Goal: Find specific page/section: Find specific page/section

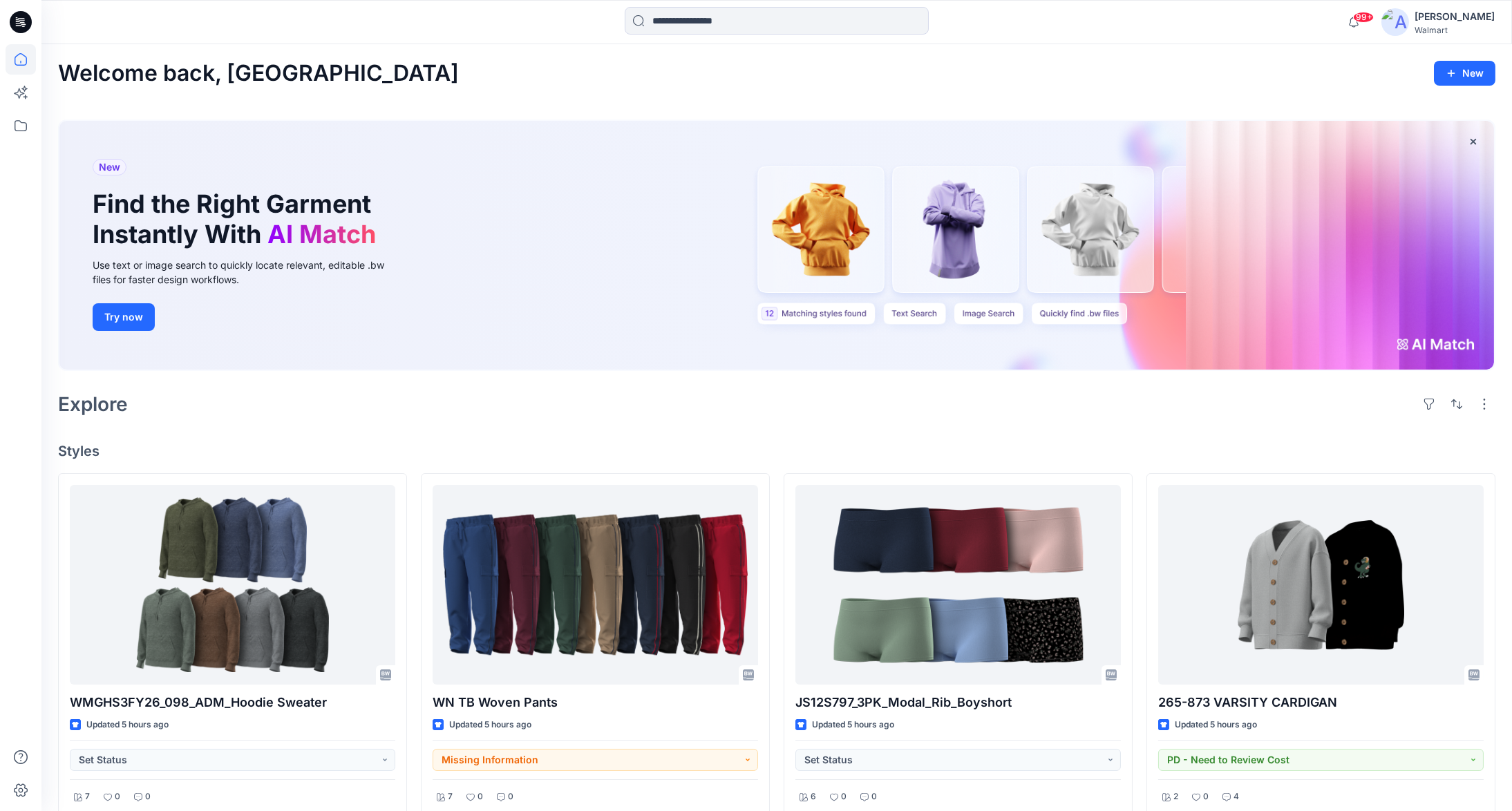
click at [1465, 15] on div "[PERSON_NAME]" at bounding box center [1454, 16] width 80 height 16
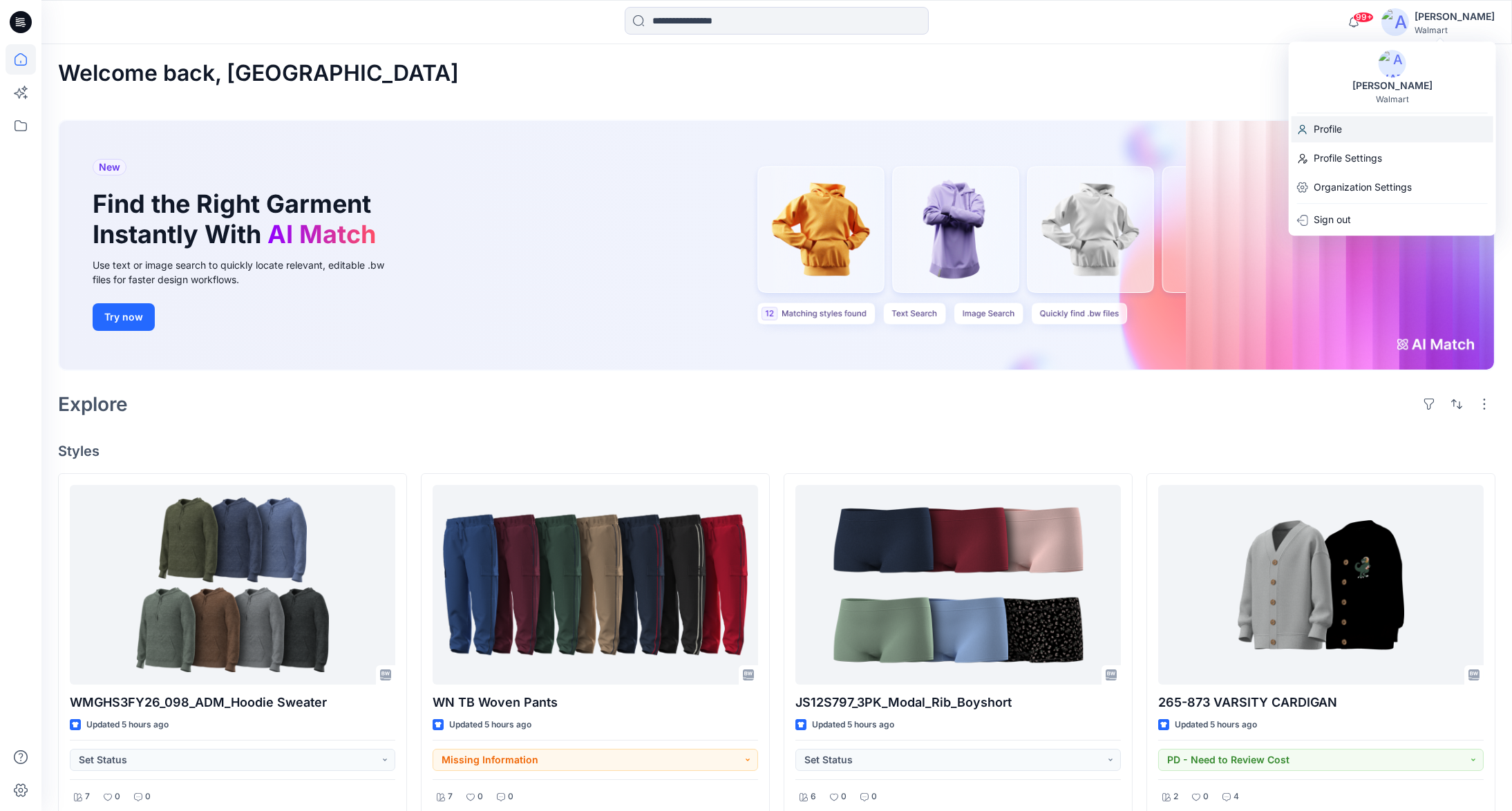
click at [1384, 128] on div "Profile" at bounding box center [1392, 129] width 202 height 27
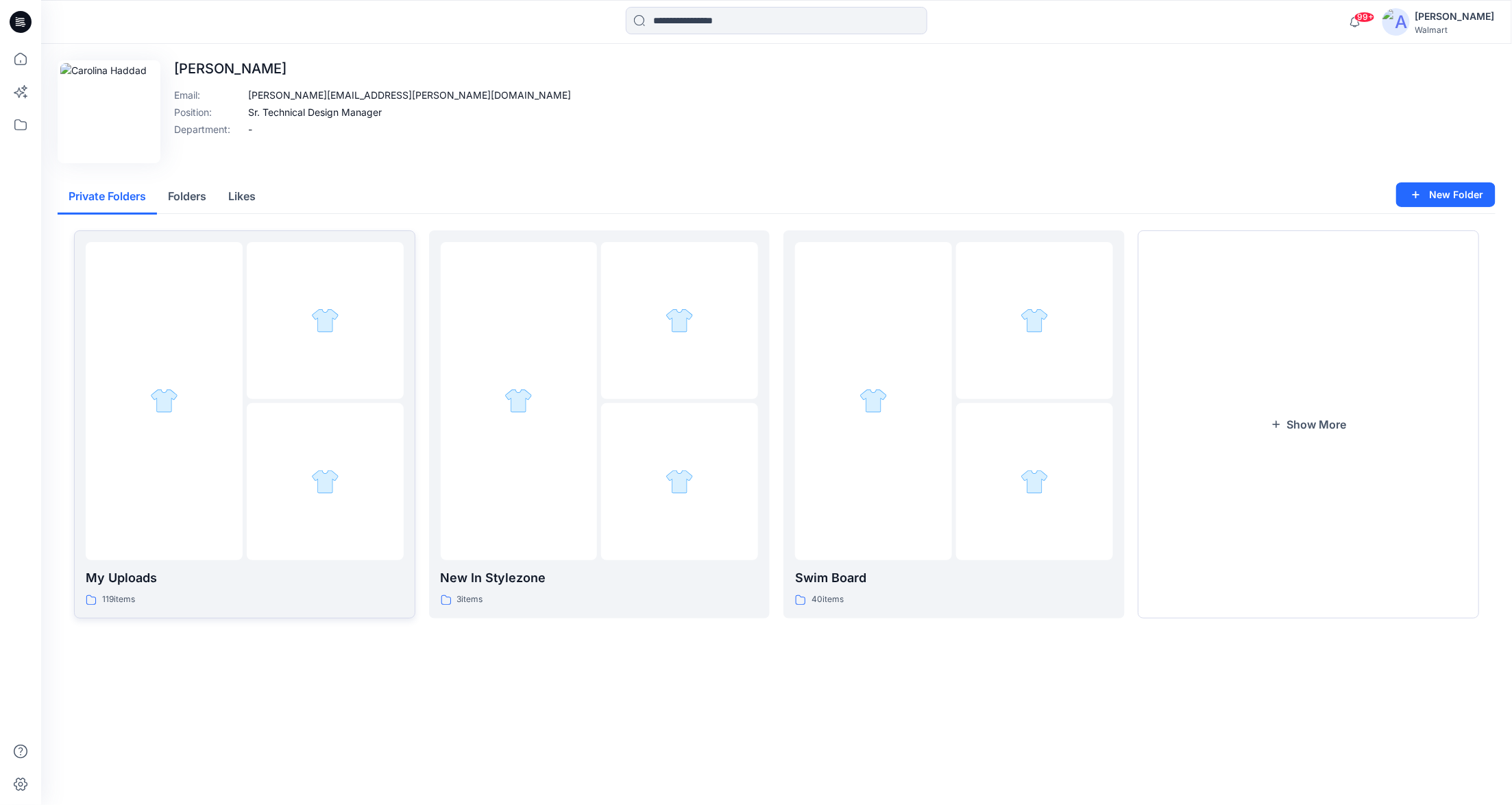
click at [293, 450] on div at bounding box center [325, 481] width 157 height 157
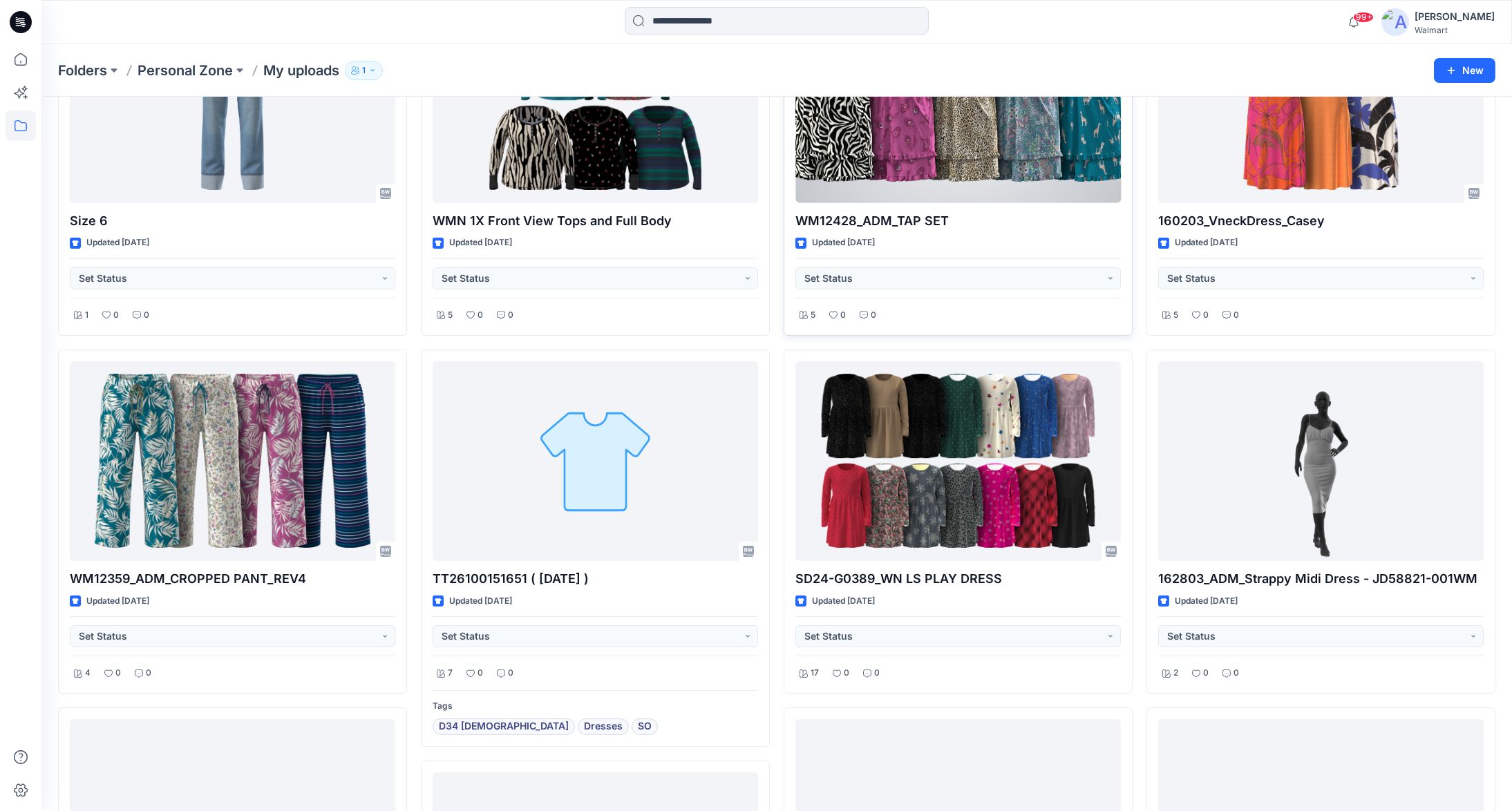
scroll to position [898, 0]
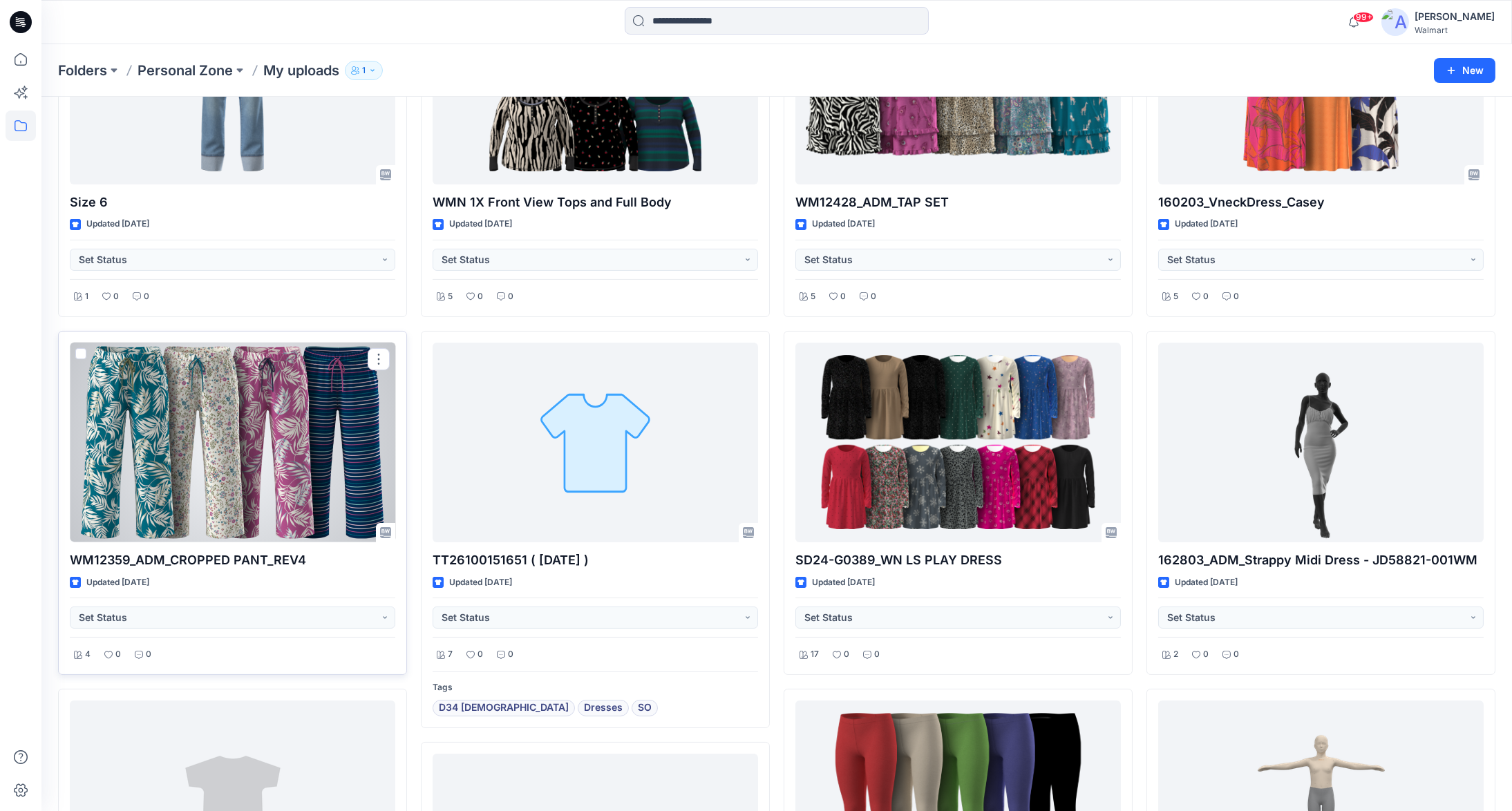
click at [216, 445] on div at bounding box center [232, 442] width 325 height 200
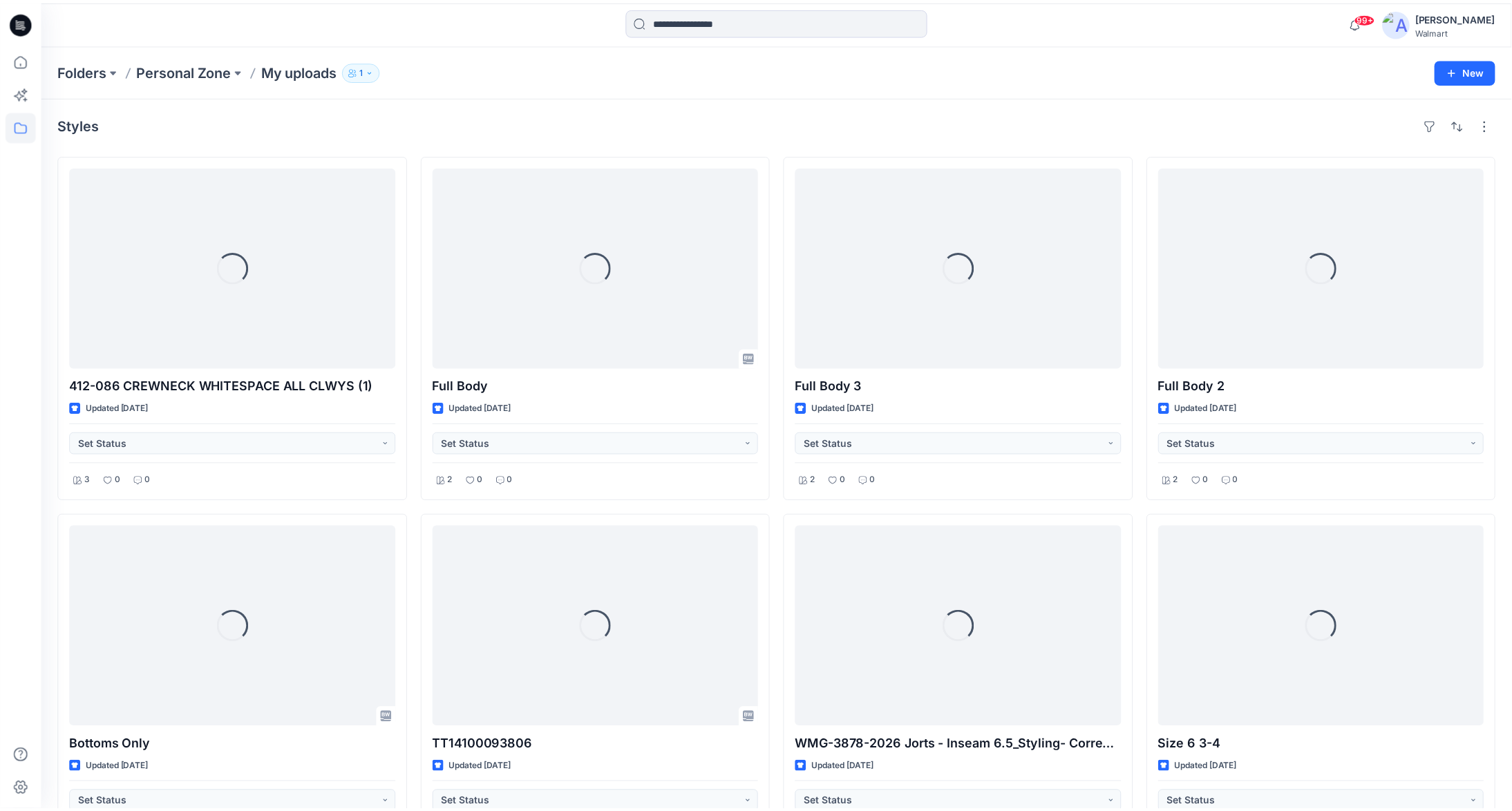
scroll to position [898, 0]
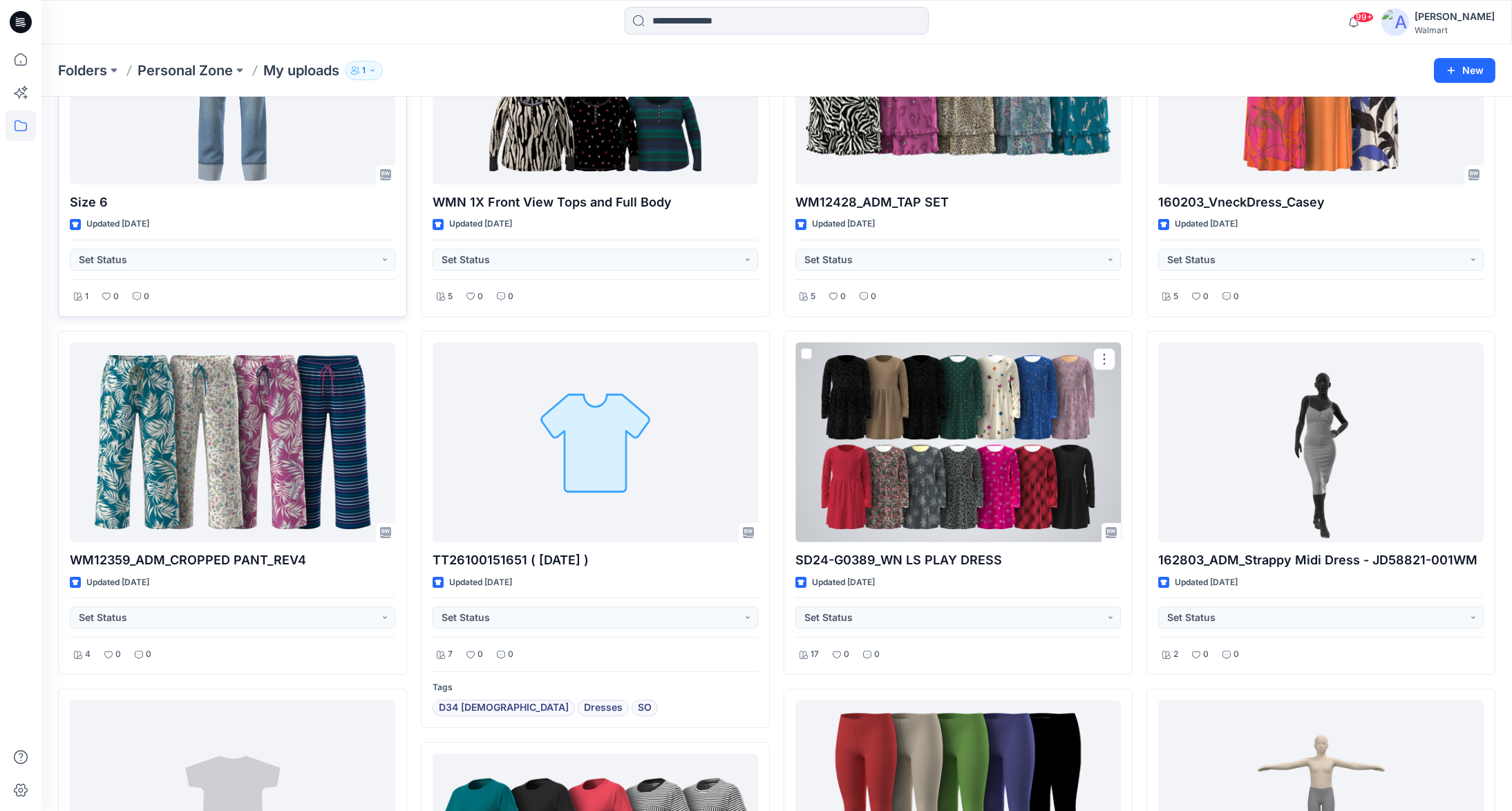
click at [1063, 475] on div at bounding box center [958, 442] width 325 height 200
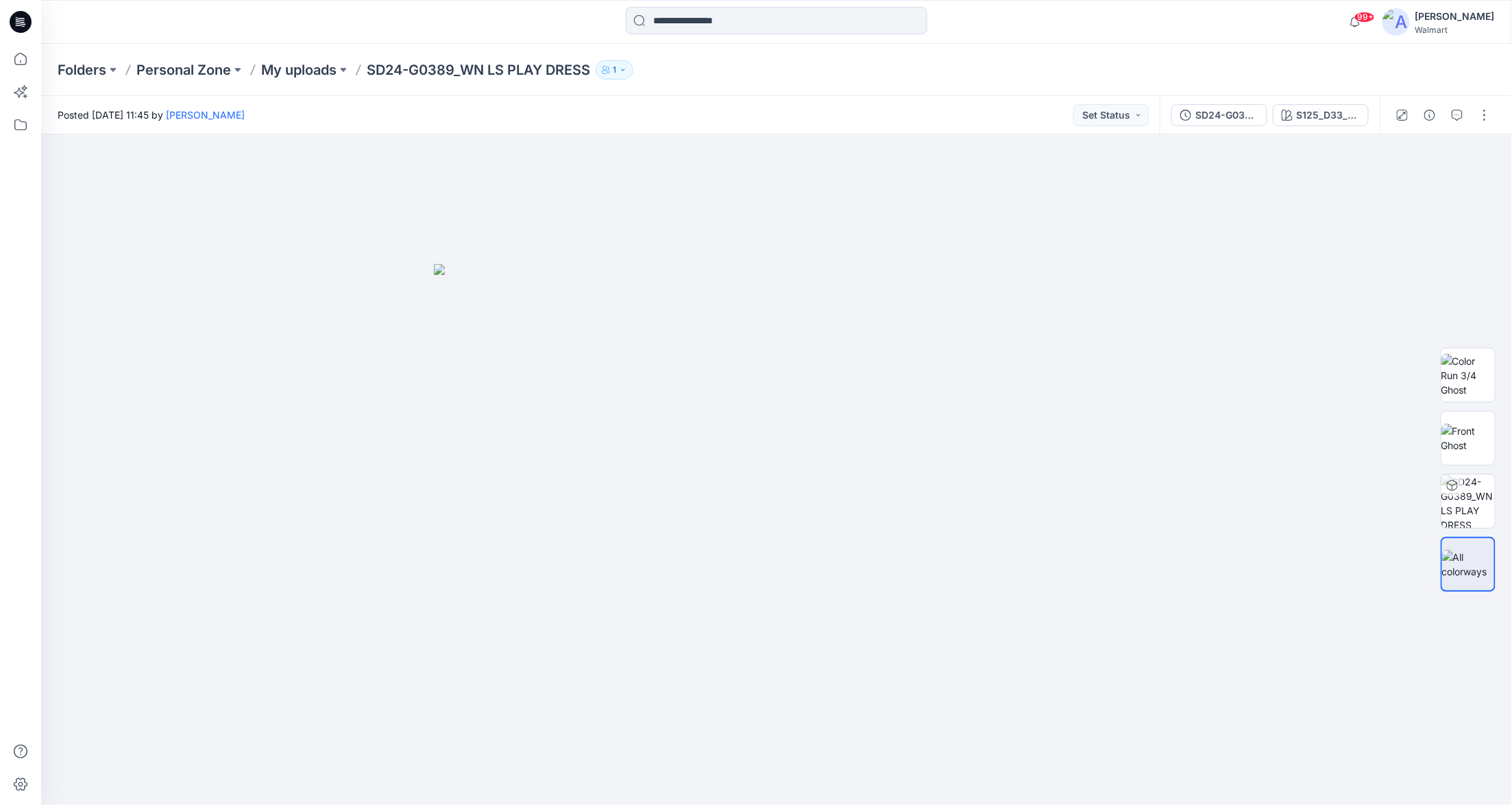
drag, startPoint x: 16, startPoint y: 12, endPoint x: 26, endPoint y: 20, distance: 12.8
click at [15, 12] on icon at bounding box center [20, 22] width 22 height 22
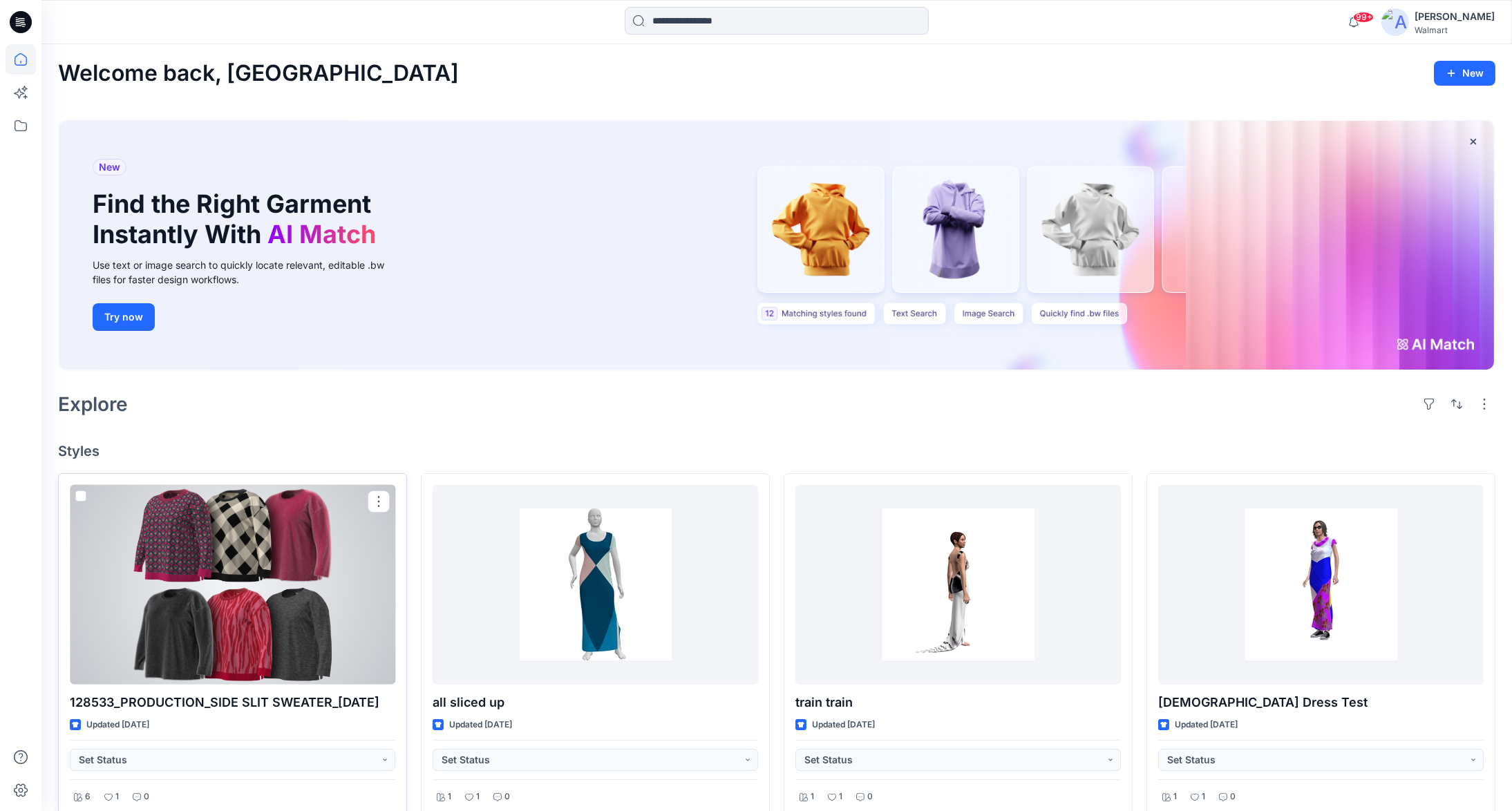
click at [295, 601] on div at bounding box center [232, 585] width 325 height 200
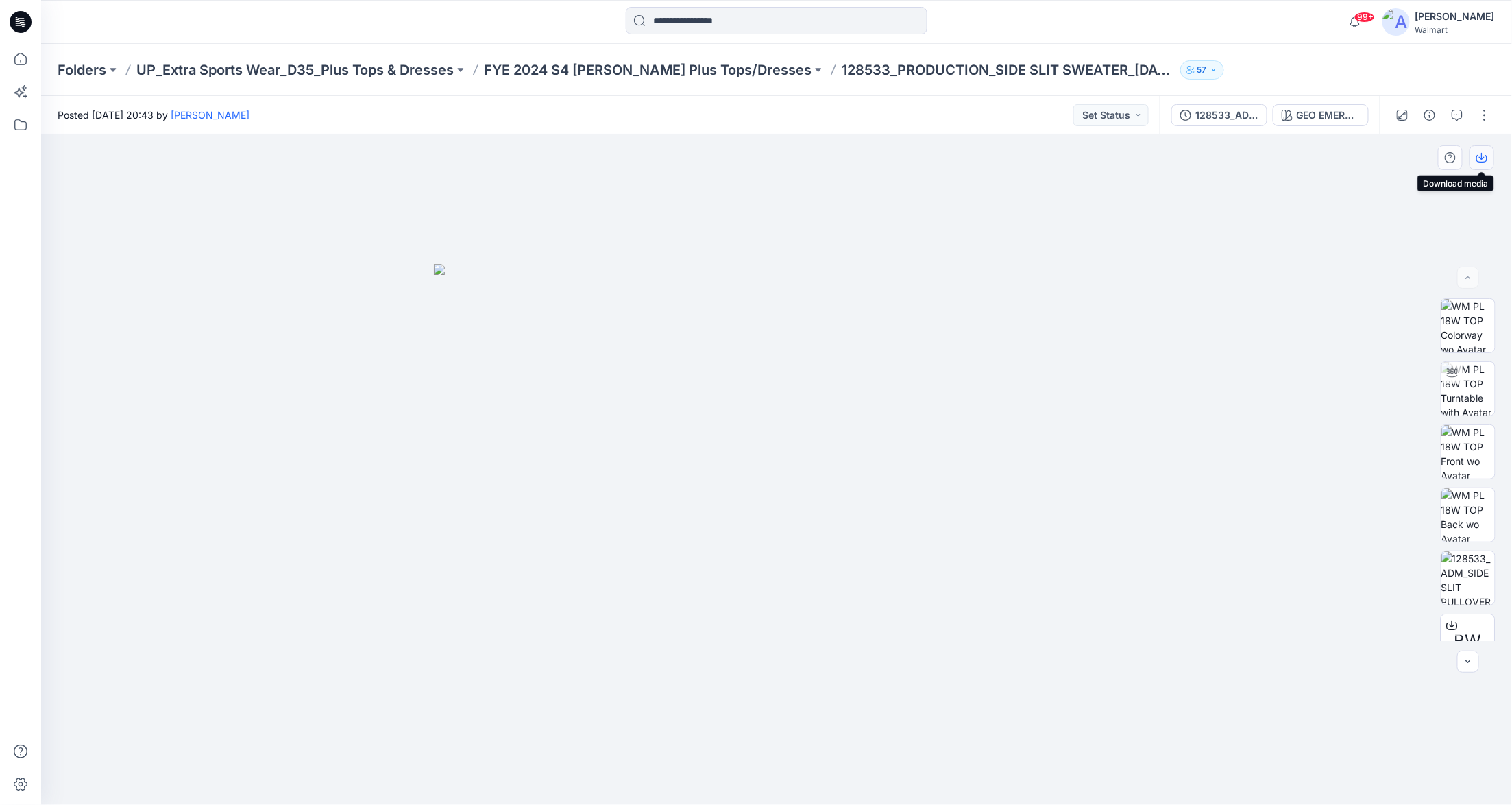
click at [1485, 156] on icon "button" at bounding box center [1481, 157] width 11 height 11
